Goal: Information Seeking & Learning: Learn about a topic

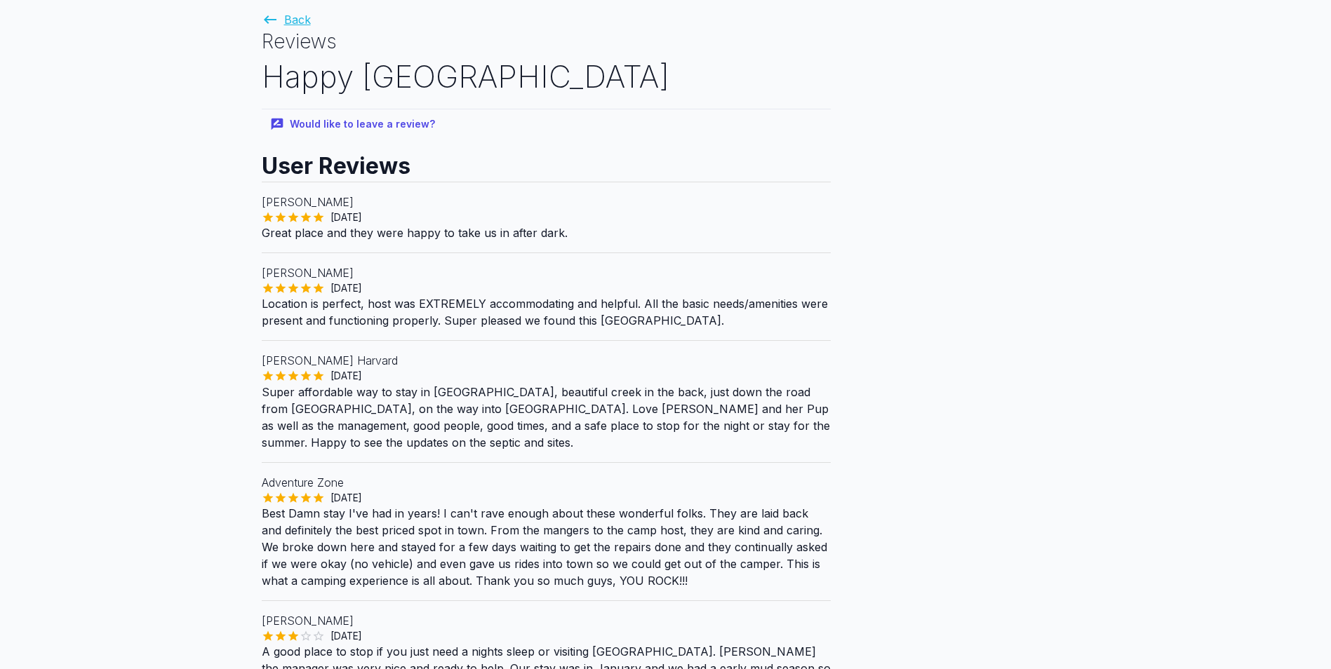
click at [290, 18] on link "Back" at bounding box center [286, 20] width 49 height 14
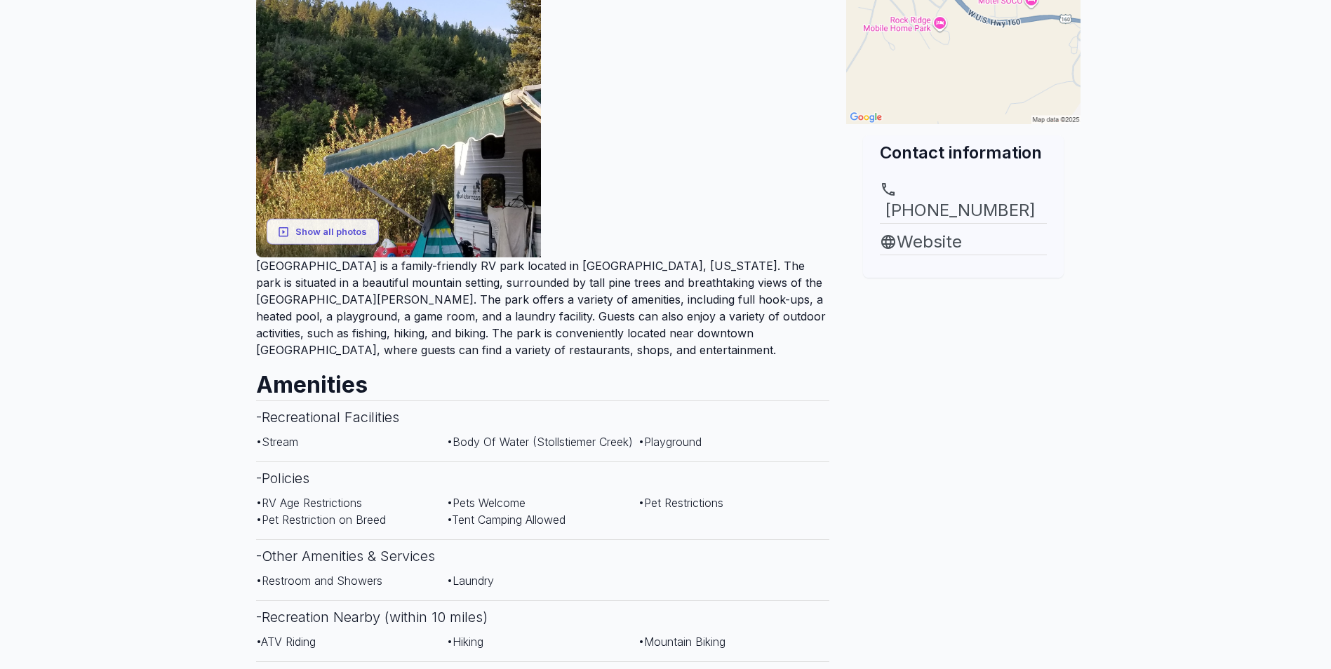
scroll to position [210, 0]
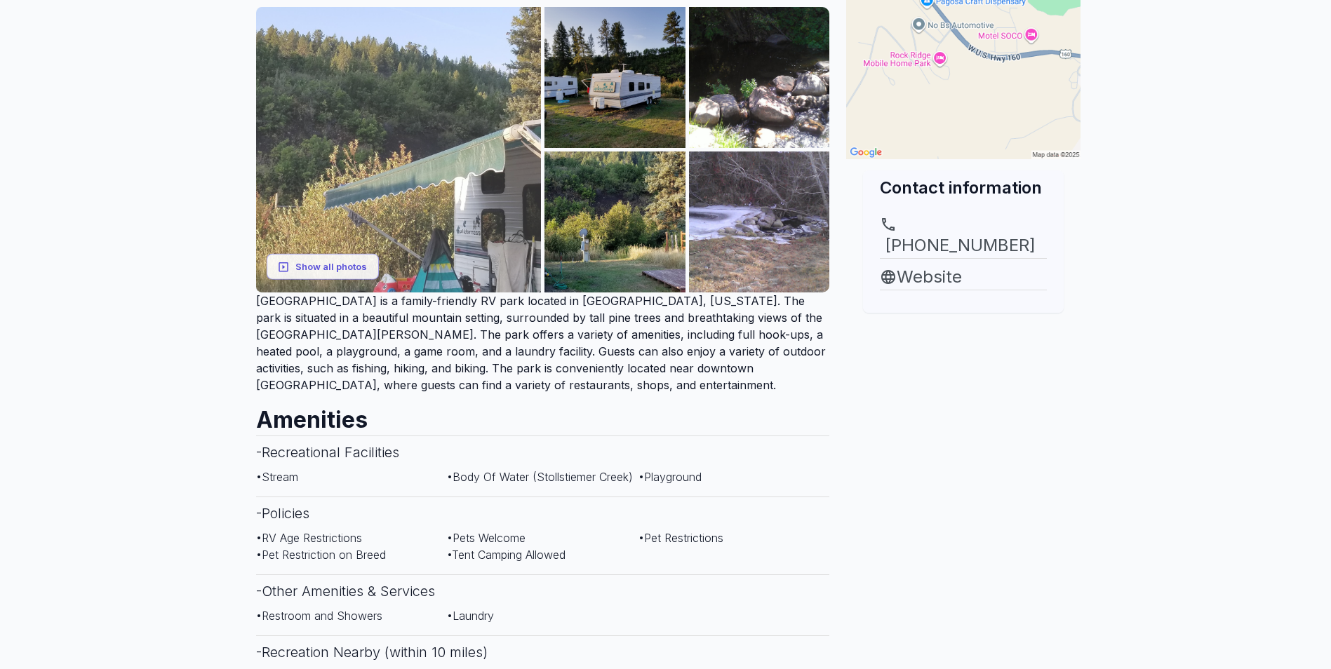
click at [394, 108] on img at bounding box center [399, 150] width 286 height 286
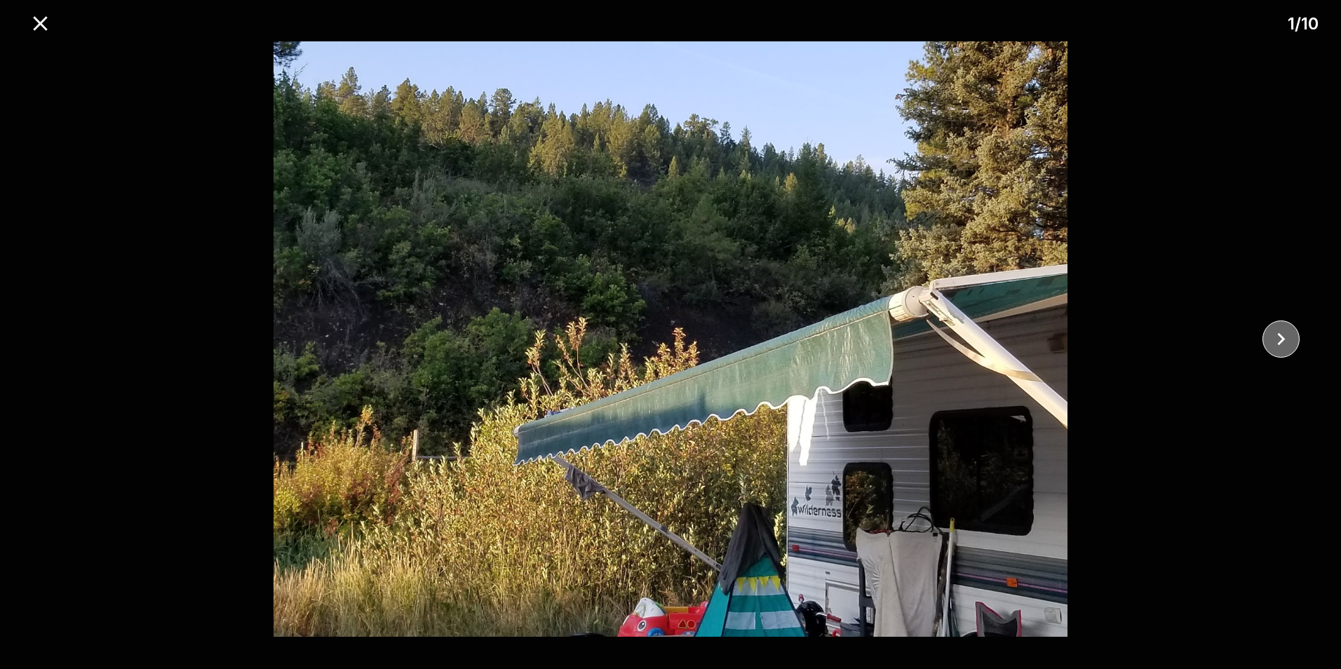
click at [1282, 334] on icon "close" at bounding box center [1281, 339] width 25 height 25
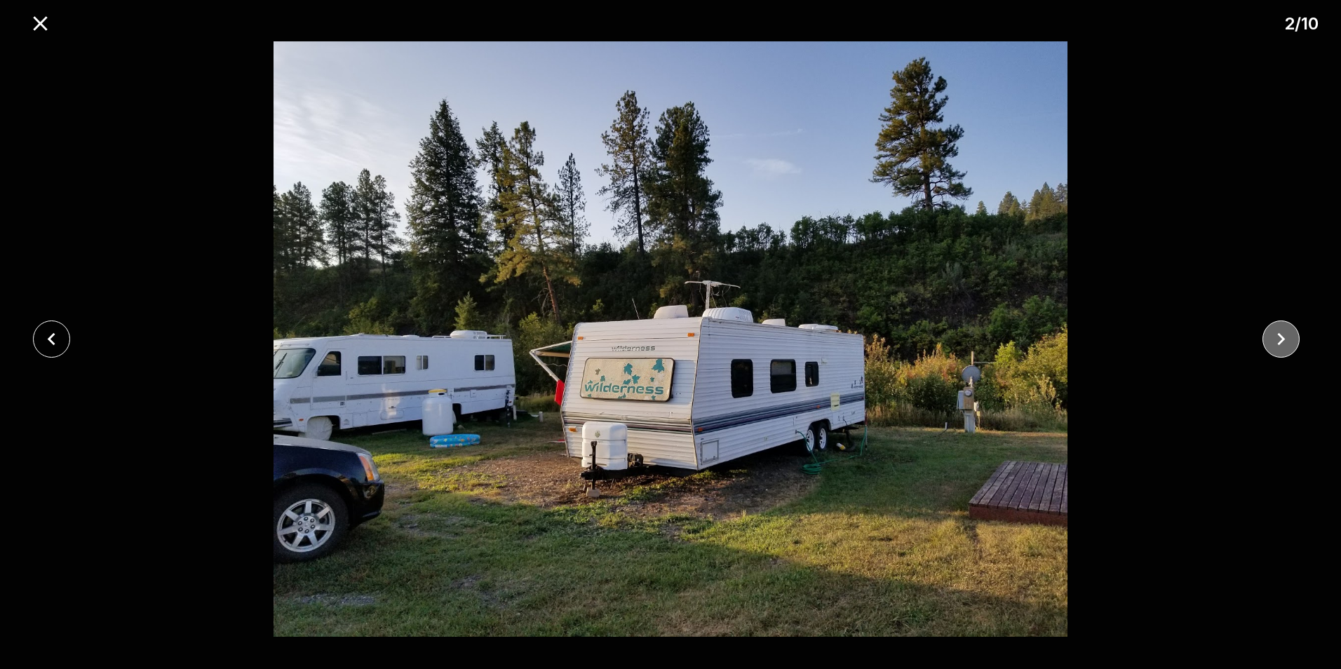
click at [1282, 334] on icon "close" at bounding box center [1281, 339] width 25 height 25
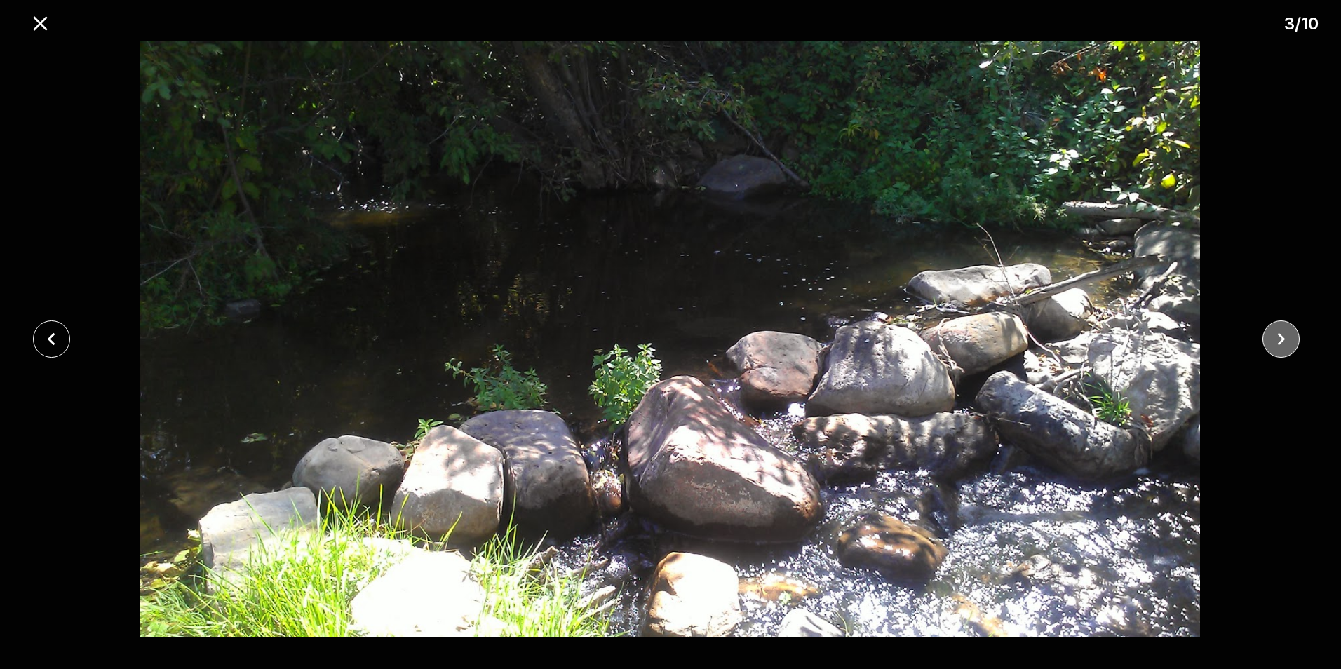
click at [1282, 334] on icon "close" at bounding box center [1281, 339] width 25 height 25
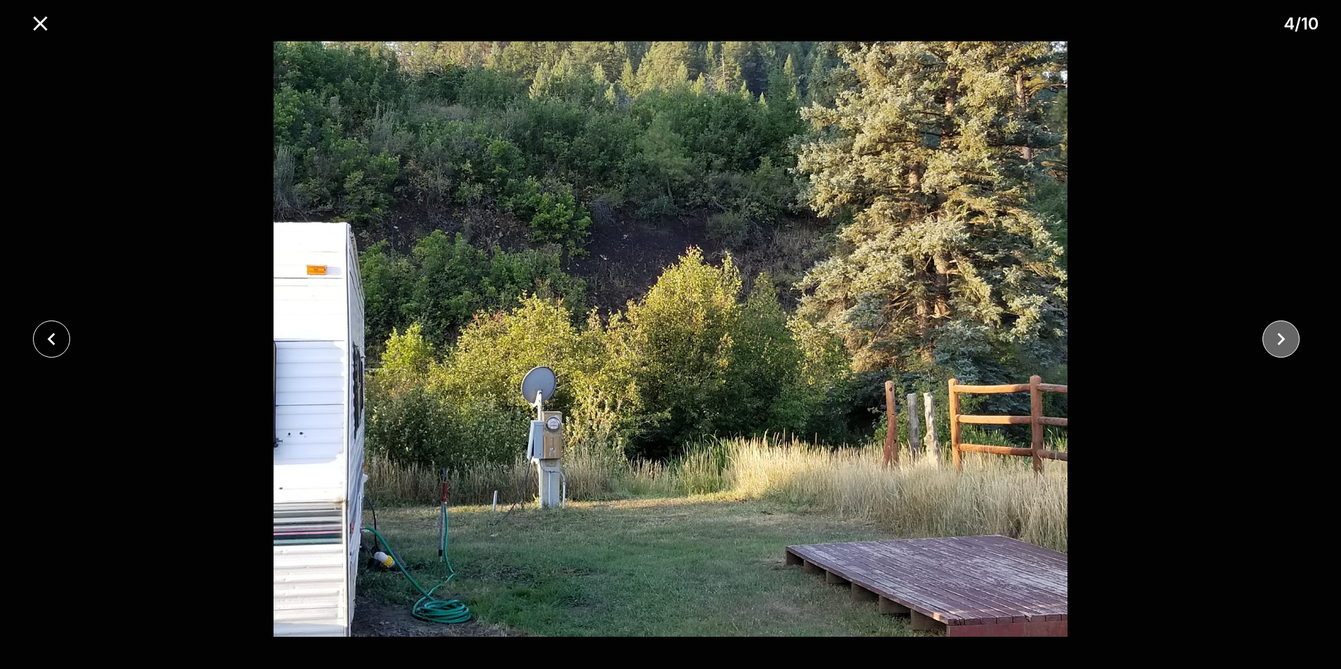
click at [1282, 334] on icon "close" at bounding box center [1281, 339] width 25 height 25
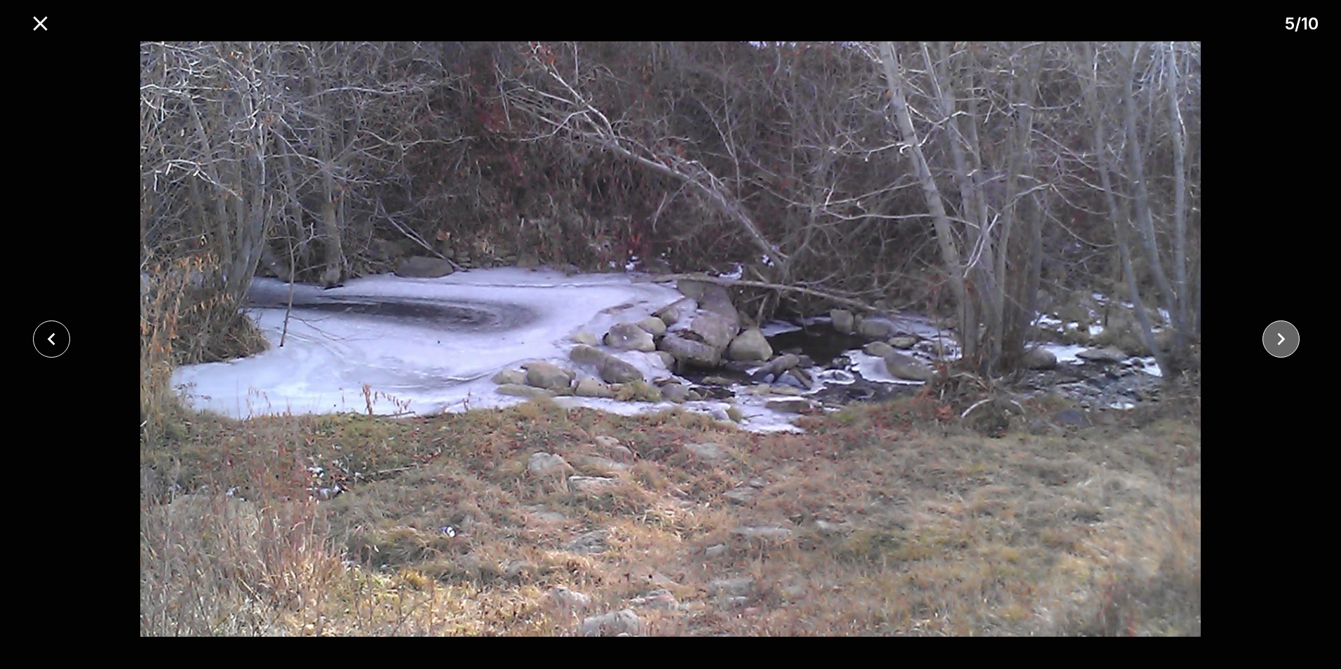
click at [1282, 334] on icon "close" at bounding box center [1281, 339] width 25 height 25
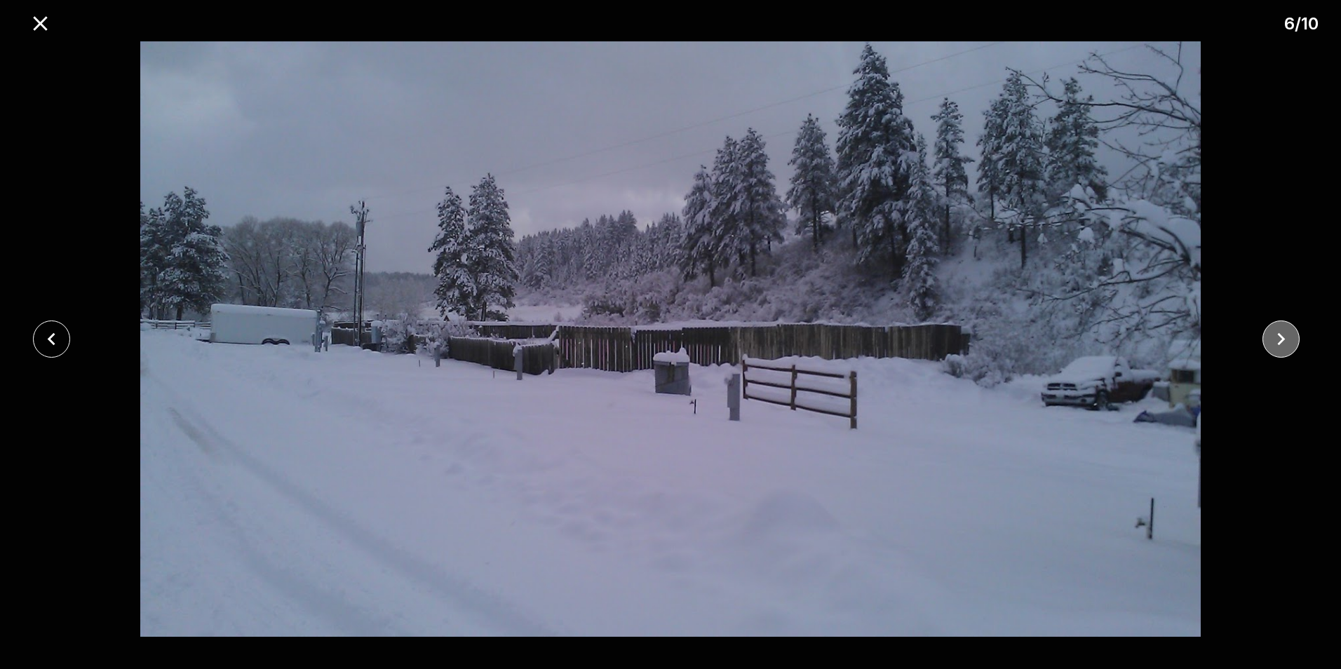
click at [1282, 334] on icon "close" at bounding box center [1281, 339] width 25 height 25
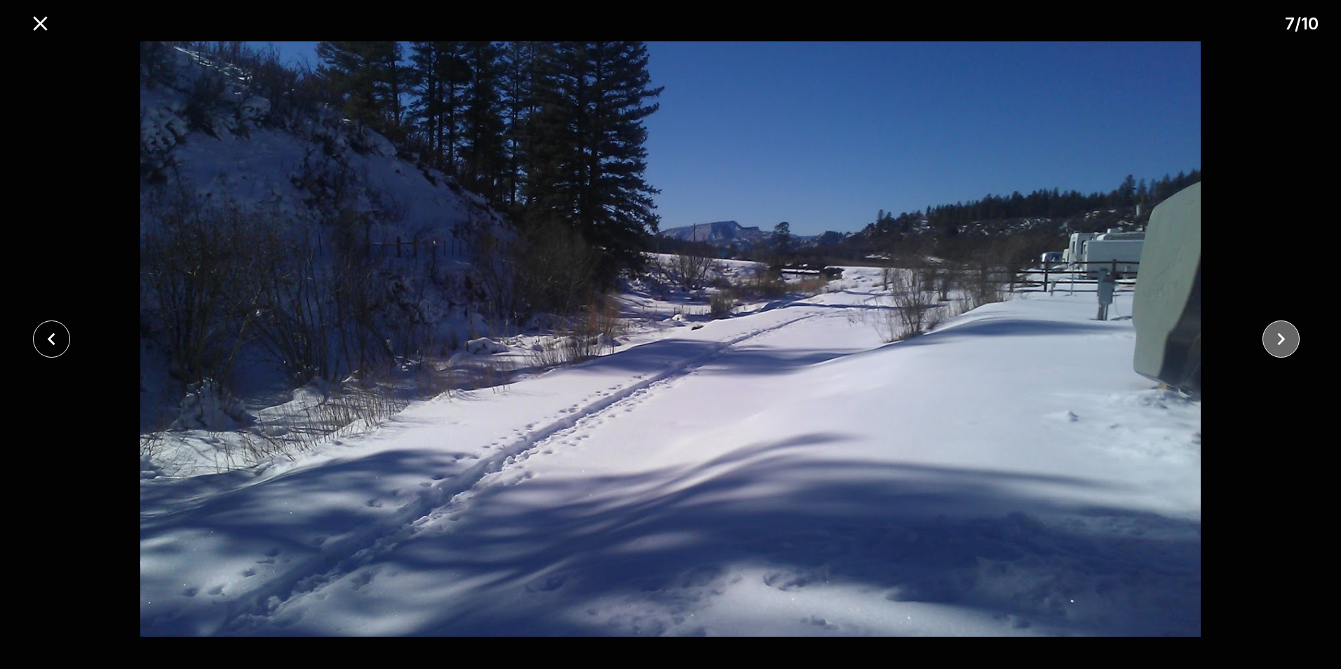
click at [1282, 334] on icon "close" at bounding box center [1281, 339] width 25 height 25
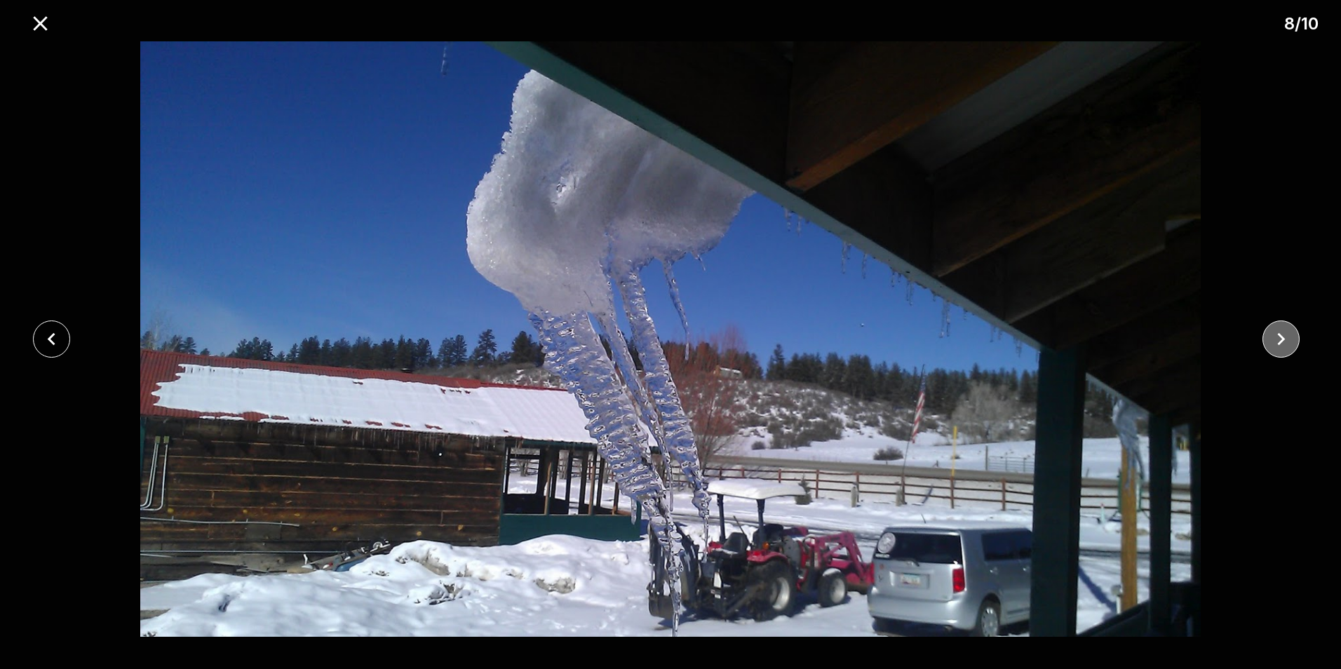
click at [1282, 334] on icon "close" at bounding box center [1281, 339] width 25 height 25
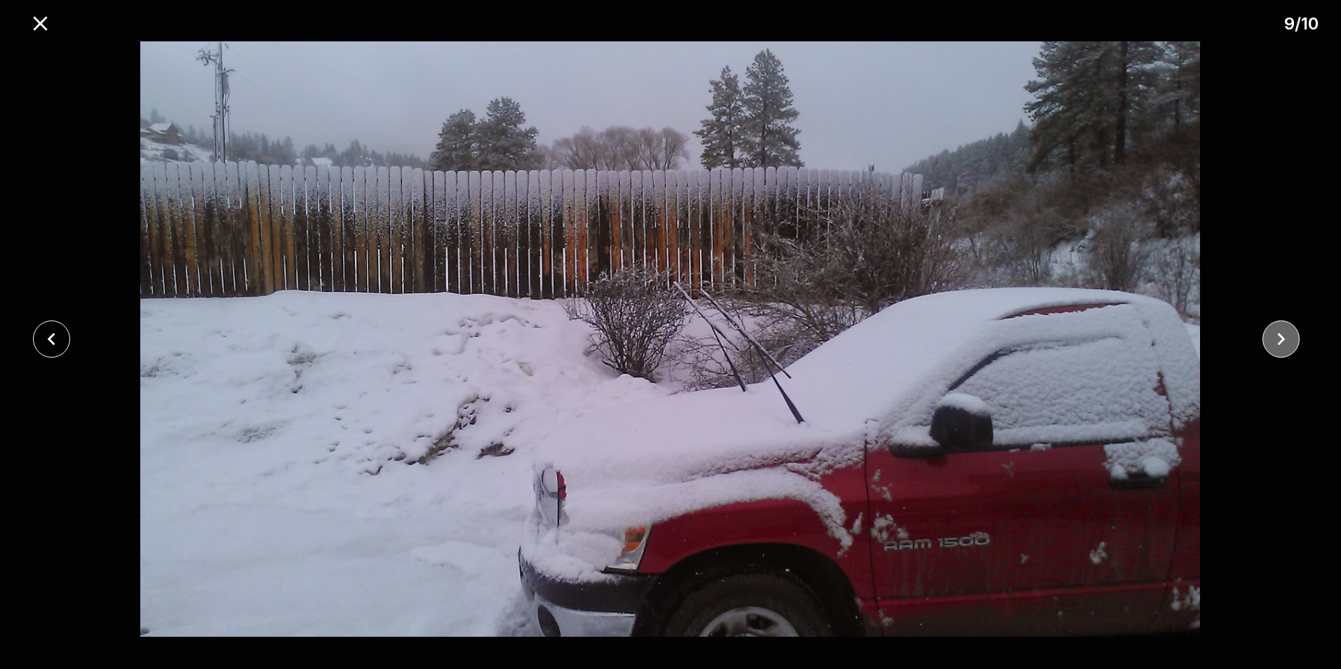
click at [1282, 334] on icon "close" at bounding box center [1281, 339] width 25 height 25
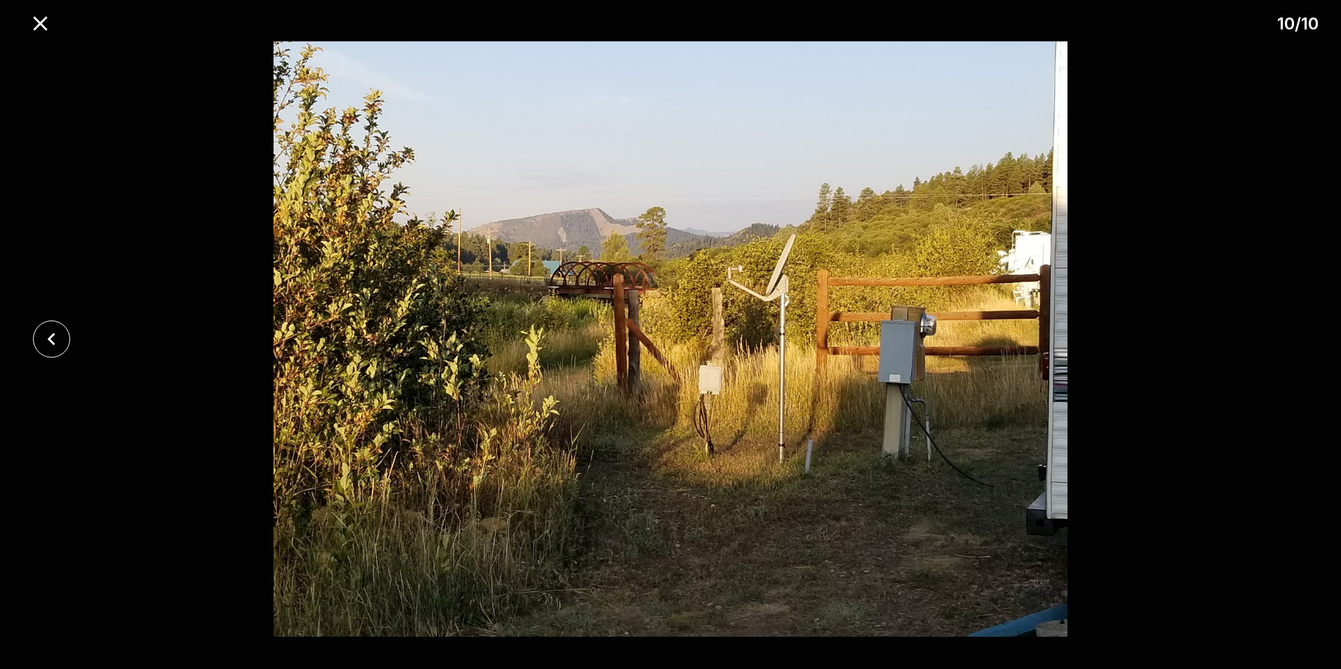
click at [1281, 337] on div at bounding box center [670, 339] width 1341 height 596
click at [41, 20] on icon "close" at bounding box center [40, 23] width 25 height 25
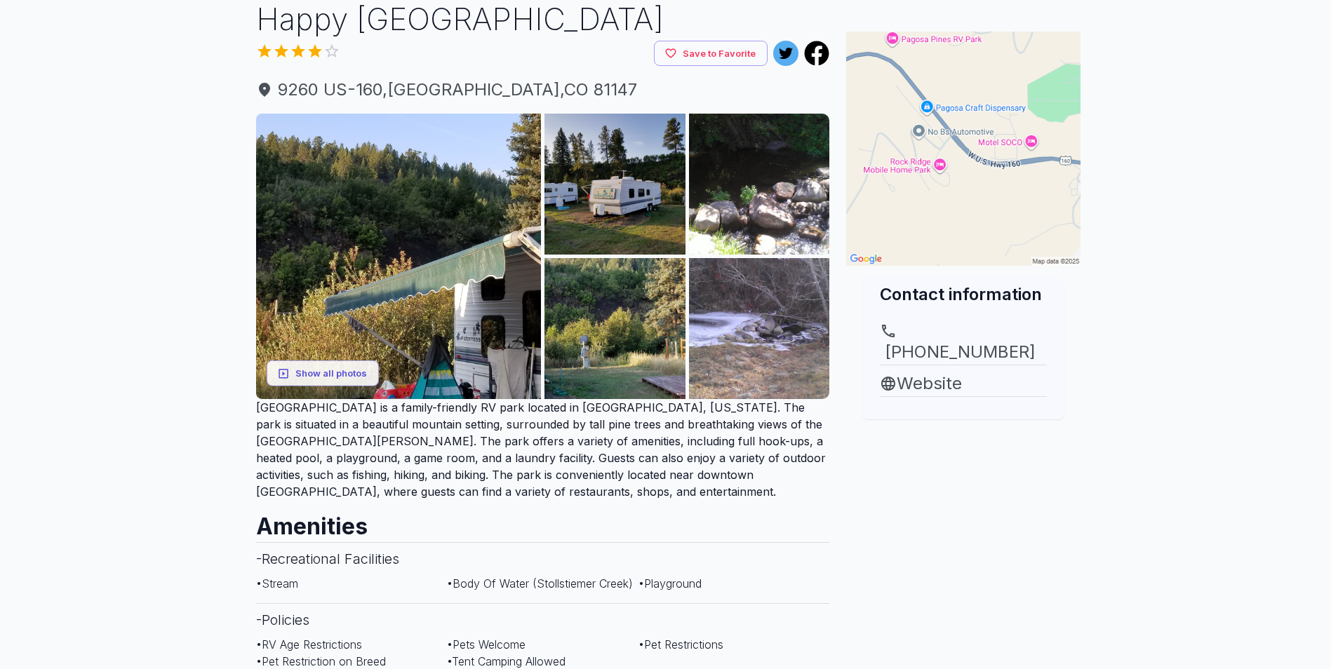
scroll to position [0, 0]
